Goal: Task Accomplishment & Management: Use online tool/utility

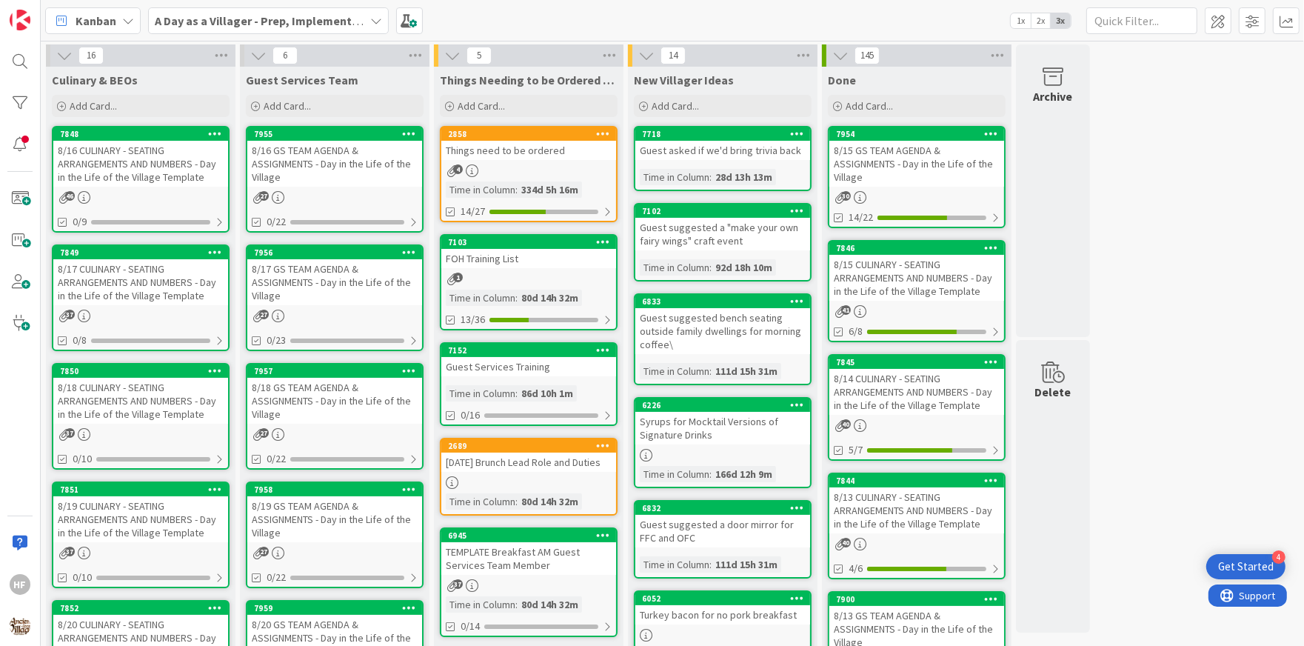
click at [142, 398] on div "8/18 CULINARY - SEATING ARRANGEMENTS AND NUMBERS - Day in the Life of the Villa…" at bounding box center [140, 401] width 175 height 46
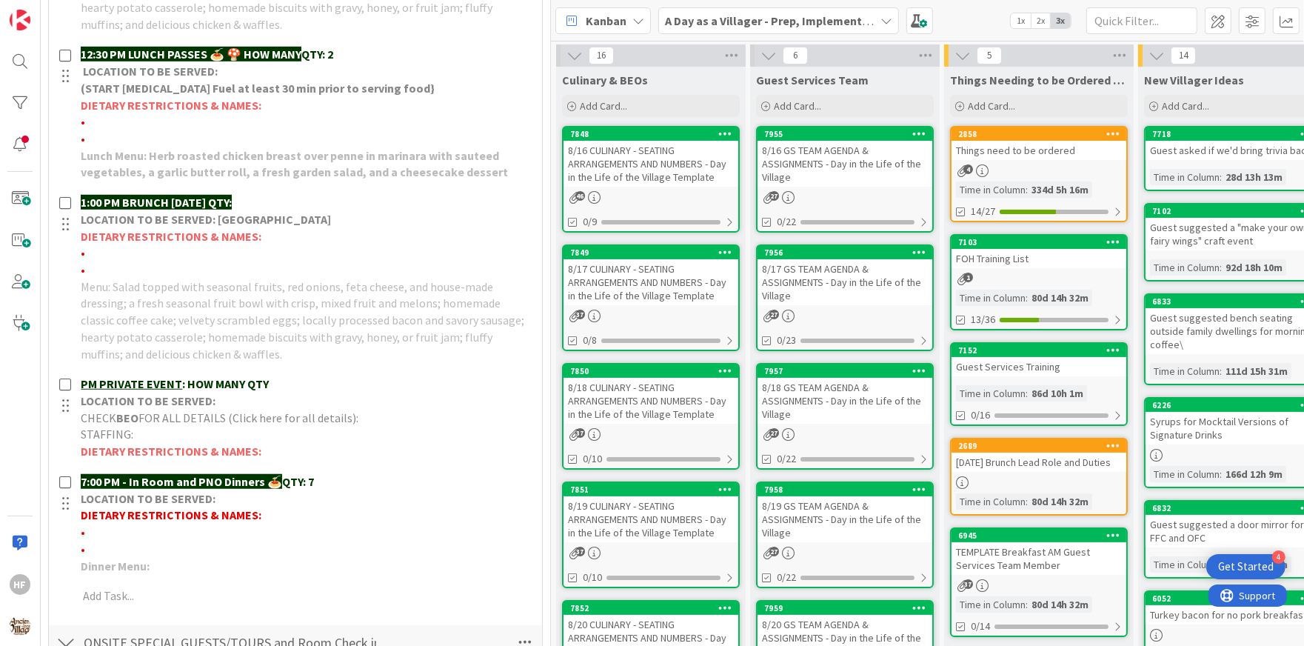
scroll to position [904, 0]
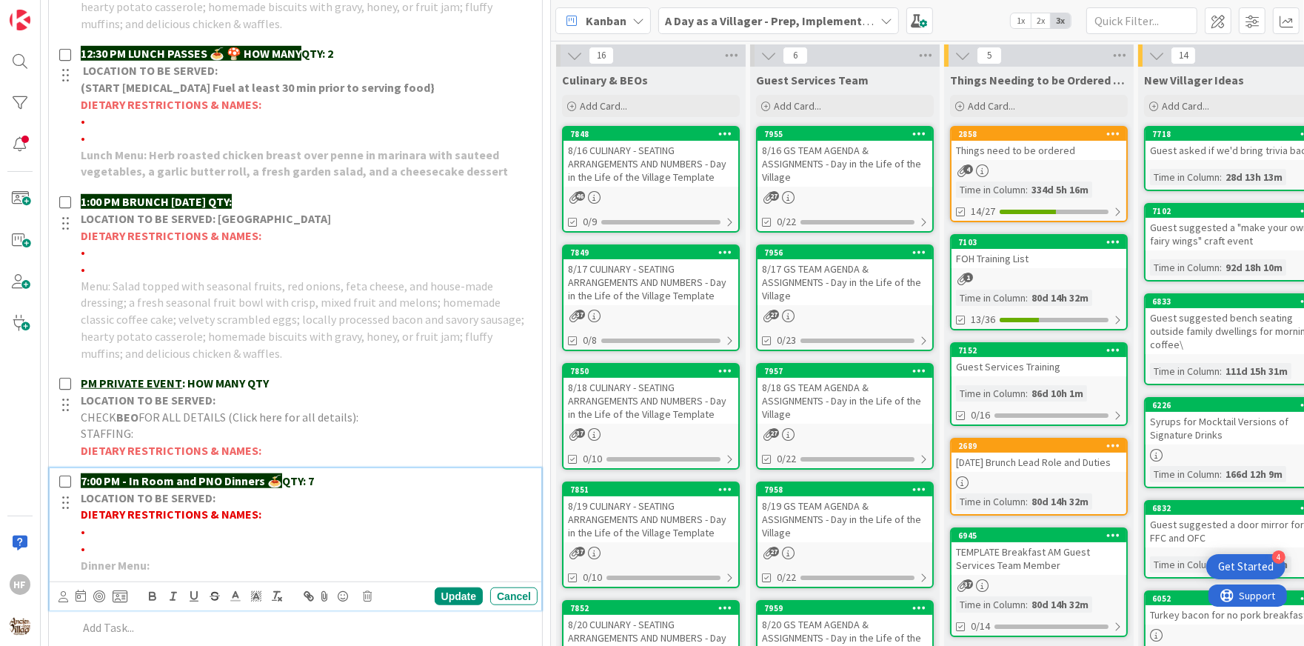
click at [229, 523] on p "•" at bounding box center [306, 531] width 451 height 17
click at [195, 529] on span "Brojakowski- 1 gluten free" at bounding box center [152, 530] width 134 height 15
click at [277, 595] on icon "button" at bounding box center [276, 595] width 13 height 13
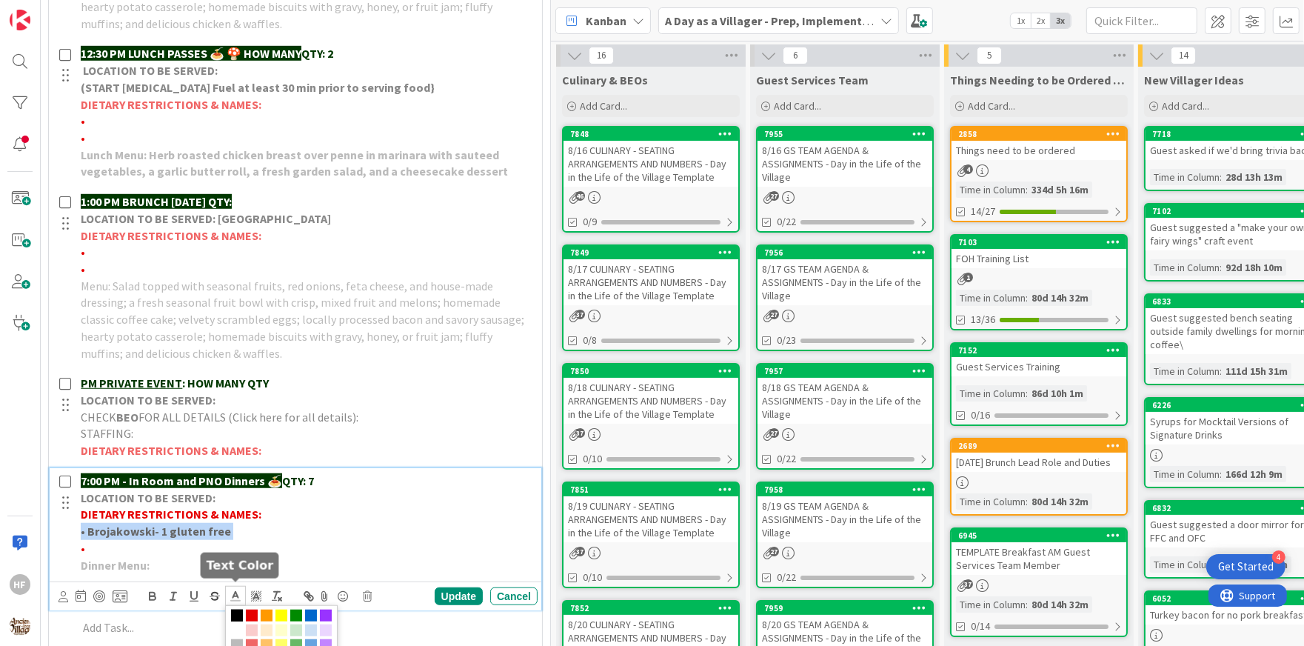
click at [237, 596] on line at bounding box center [235, 596] width 4 height 0
click at [252, 611] on span at bounding box center [252, 615] width 12 height 12
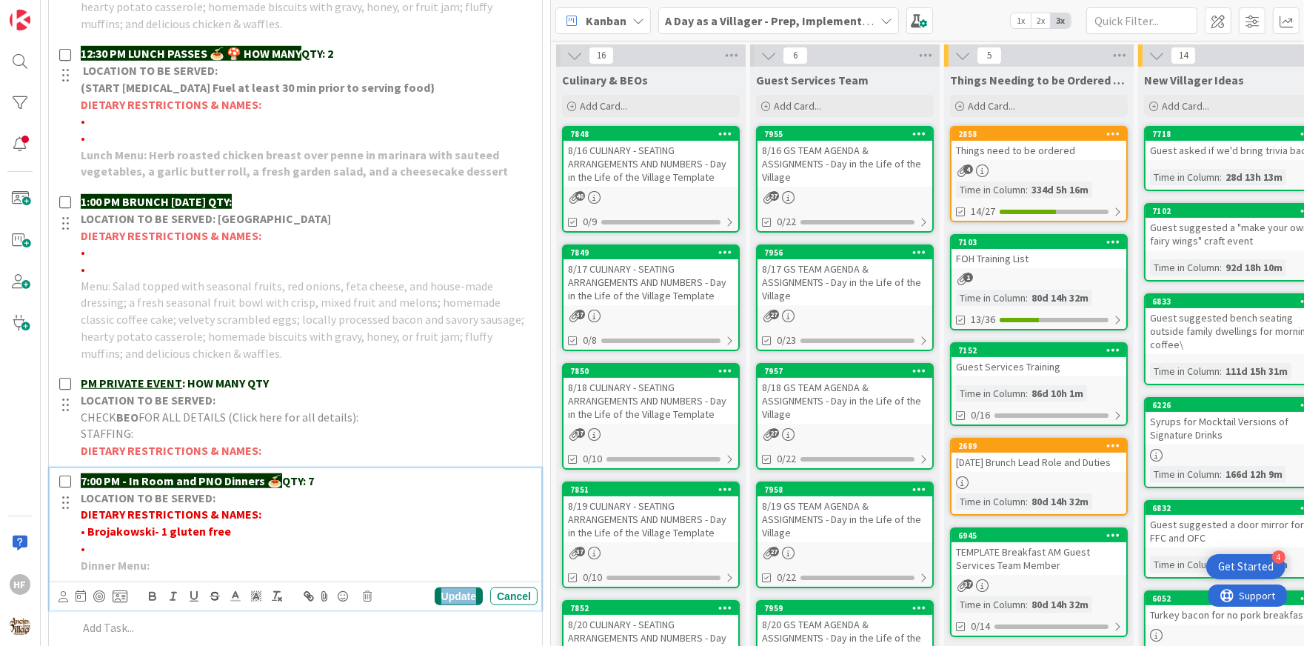
click at [466, 594] on div "Update" at bounding box center [459, 596] width 48 height 18
